Goal: Task Accomplishment & Management: Use online tool/utility

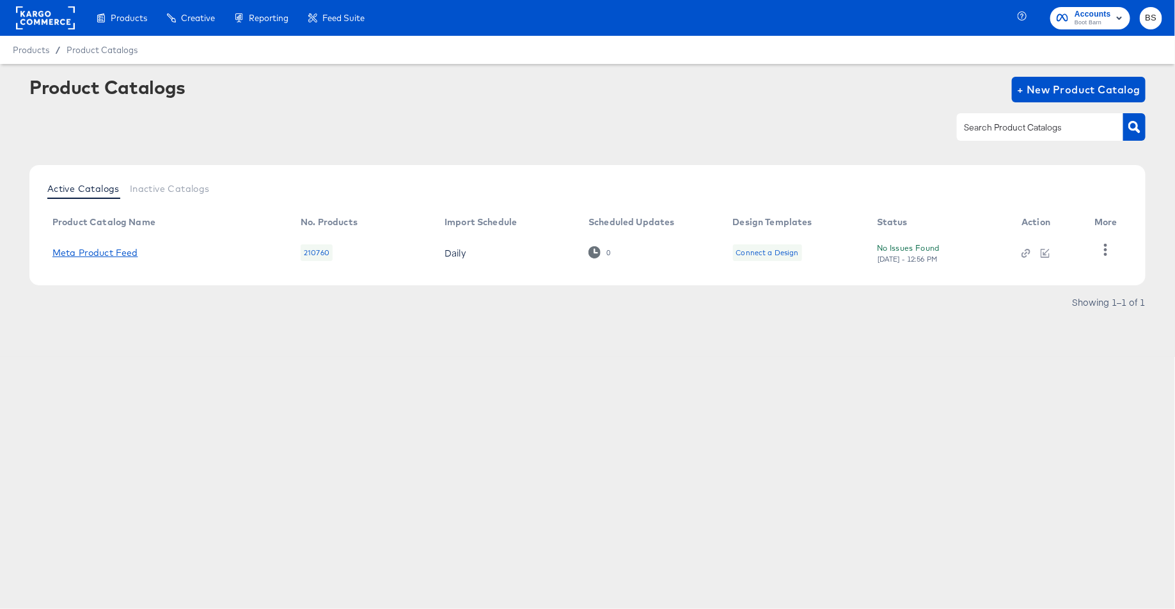
click at [114, 252] on link "Meta Product Feed" at bounding box center [95, 252] width 86 height 10
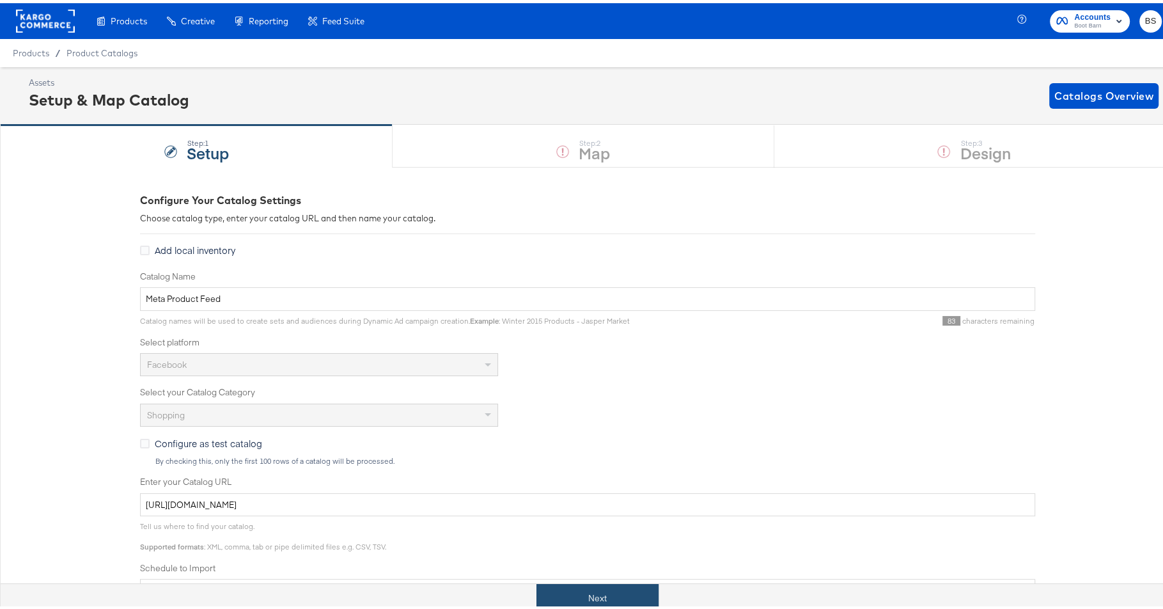
click at [561, 588] on button "Next" at bounding box center [598, 595] width 122 height 29
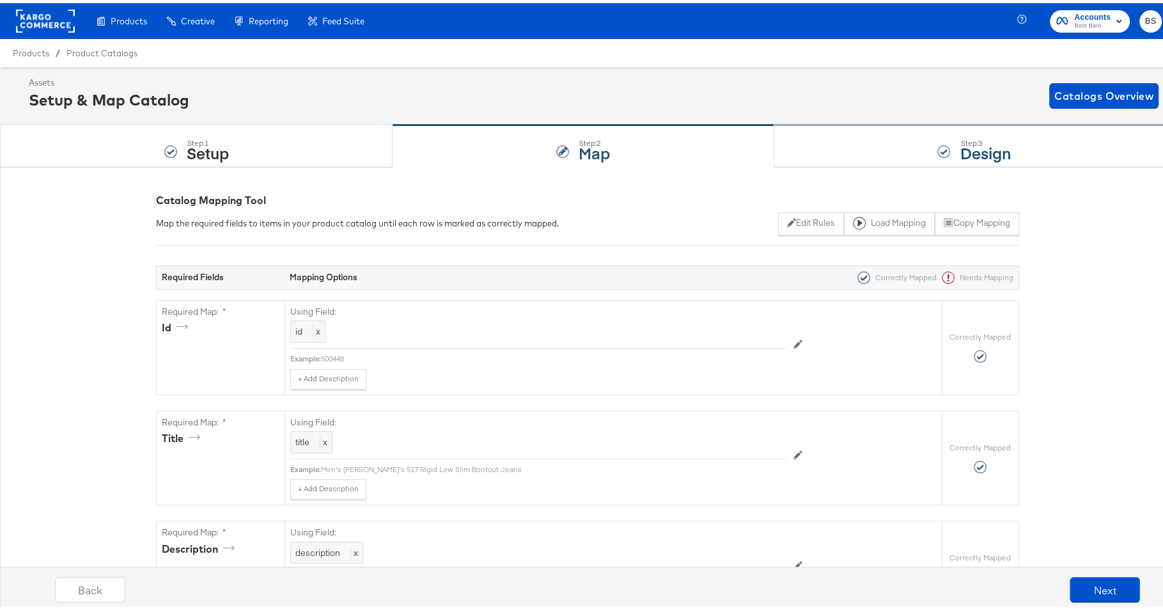
click at [870, 152] on div "Step: 3 Design" at bounding box center [974, 143] width 400 height 42
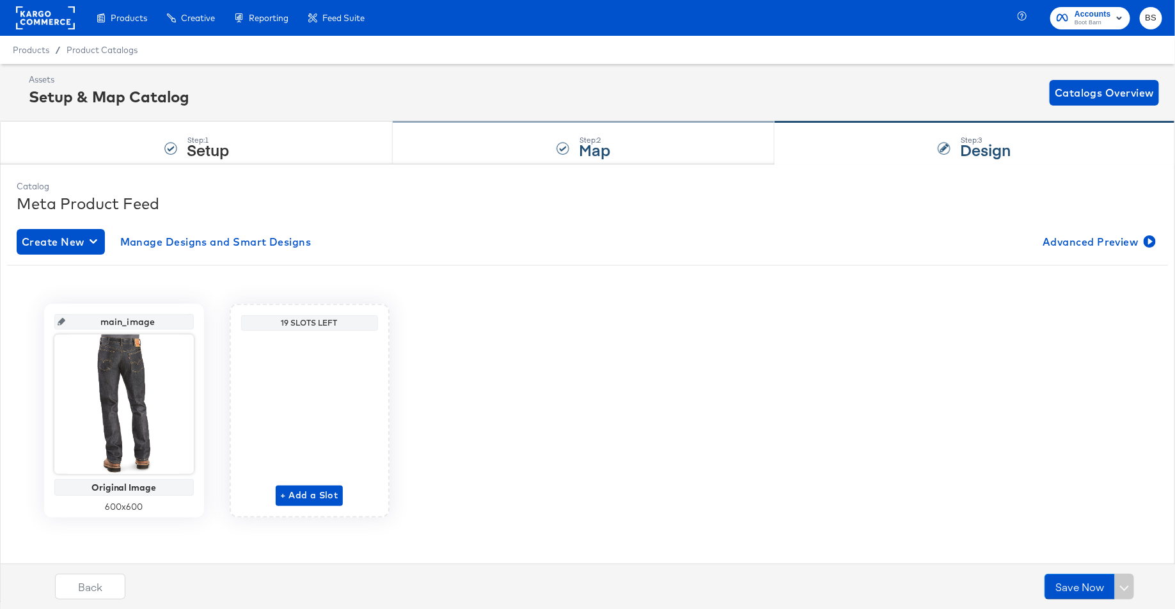
click at [664, 145] on div "Step: 2 Map" at bounding box center [583, 143] width 381 height 42
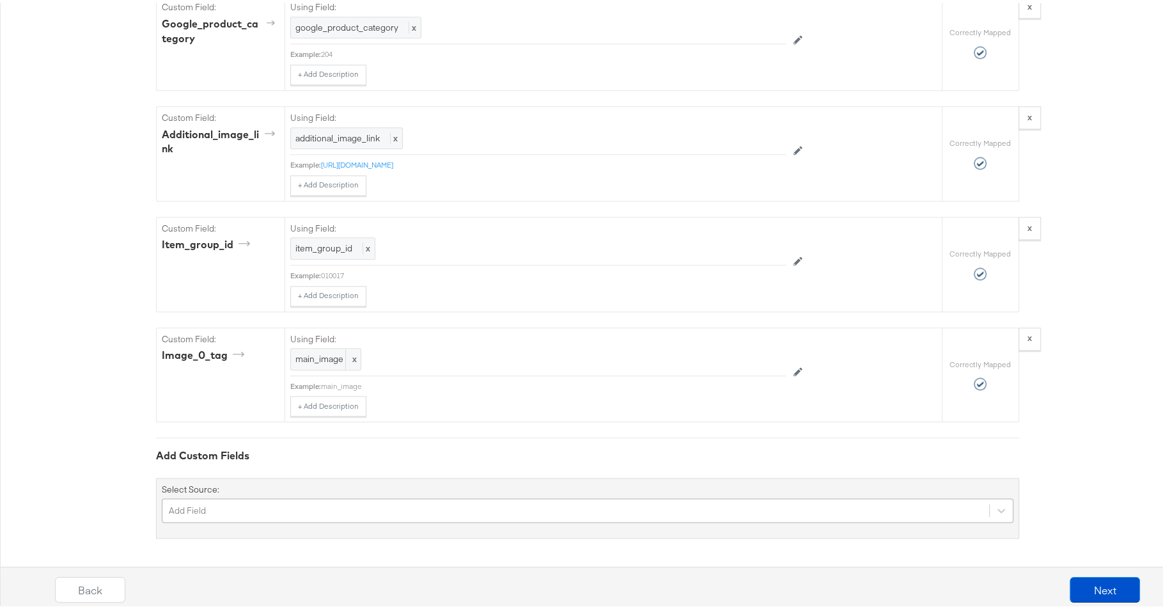
click at [630, 513] on div "Add Field" at bounding box center [588, 507] width 852 height 24
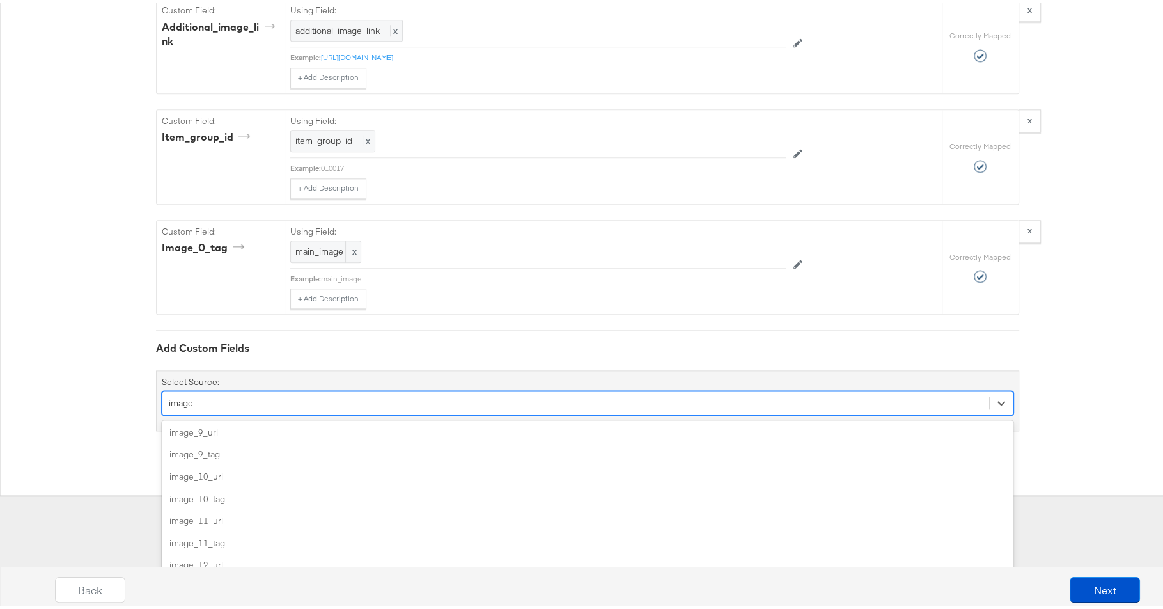
scroll to position [387, 0]
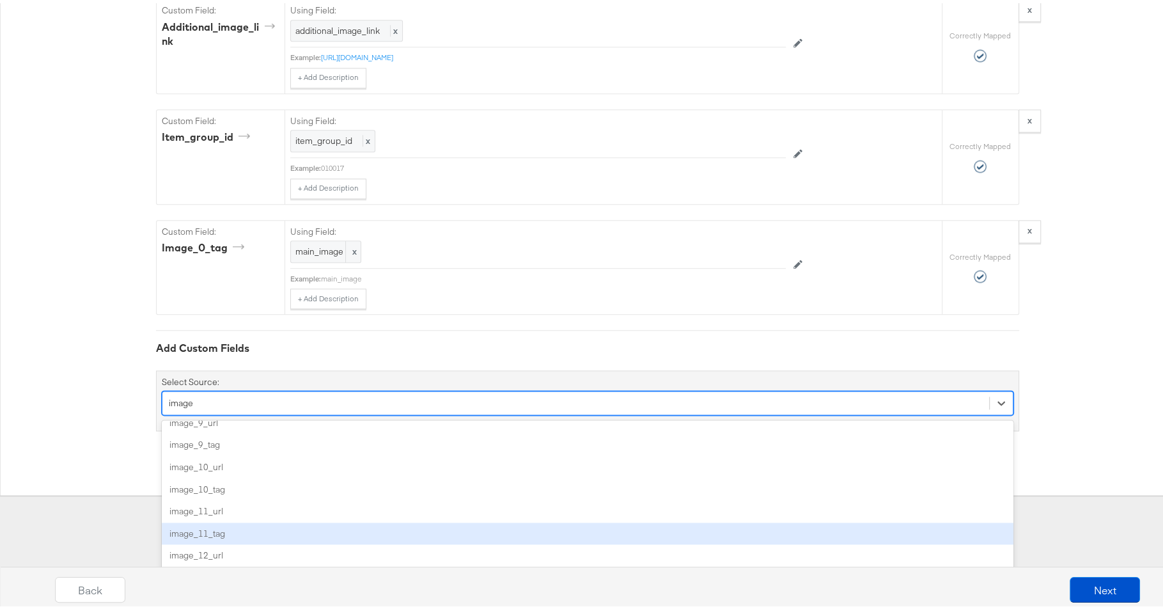
type input "image"
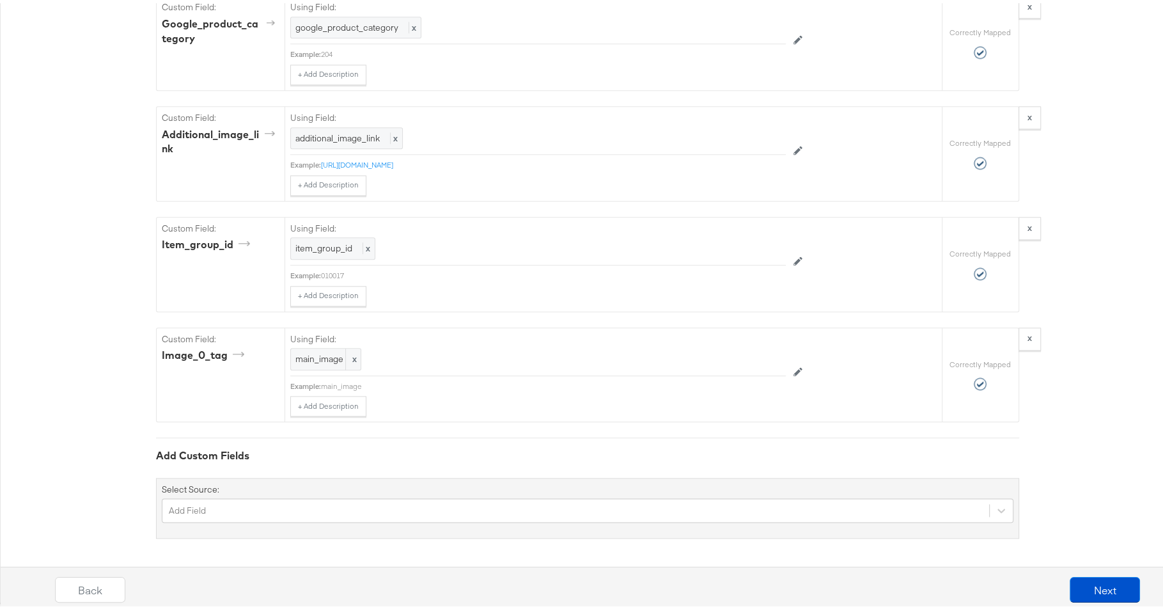
scroll to position [1329, 0]
